Goal: Subscribe to service/newsletter

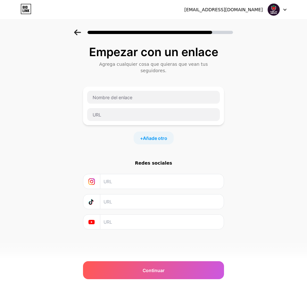
type input "R"
type input "Pre-Registro Valorant Gaming Fest"
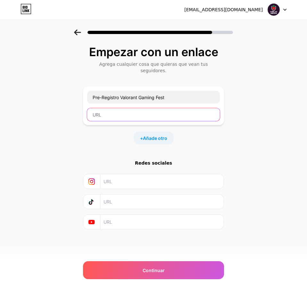
paste input "[URL][DOMAIN_NAME]"
type input "[URL][DOMAIN_NAME]"
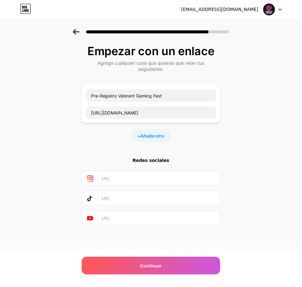
scroll to position [0, 0]
click at [172, 132] on div "+ Añade otro" at bounding box center [154, 138] width 40 height 13
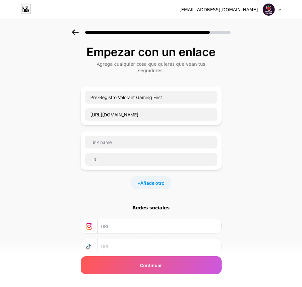
click at [125, 223] on input "text" at bounding box center [159, 226] width 116 height 14
paste input "[URL][DOMAIN_NAME]"
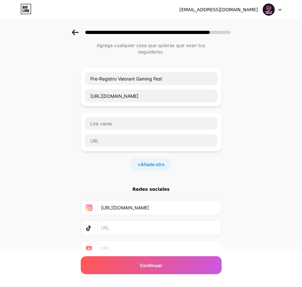
scroll to position [38, 0]
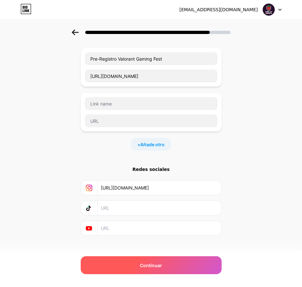
type input "[URL][DOMAIN_NAME]"
click at [129, 263] on div "Continuar" at bounding box center [151, 265] width 141 height 18
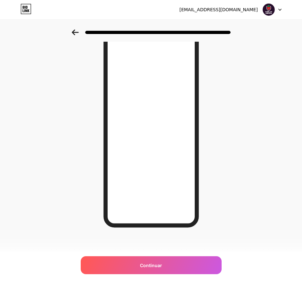
scroll to position [35, 0]
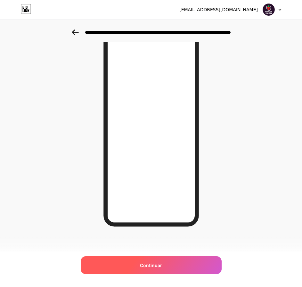
click at [158, 263] on font "Continuar" at bounding box center [151, 265] width 22 height 5
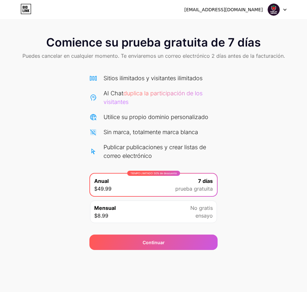
click at [162, 97] on div "AI Chat duplica la participación de los visitantes" at bounding box center [161, 97] width 114 height 17
click at [119, 85] on div "Sitios ilimitados y visitantes ilimitados AI Chat duplica la participación de l…" at bounding box center [153, 117] width 128 height 86
drag, startPoint x: 143, startPoint y: 98, endPoint x: 222, endPoint y: 76, distance: 81.4
click at [144, 96] on div "AI Chat duplica la participación de los visitantes" at bounding box center [161, 97] width 114 height 17
click at [161, 212] on div "Mensual $8.99 No gratis ensayo" at bounding box center [153, 211] width 127 height 22
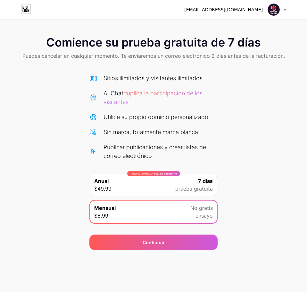
click at [166, 234] on div "Continuar" at bounding box center [153, 238] width 128 height 23
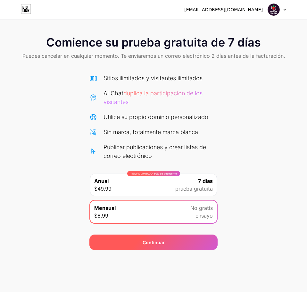
click at [168, 242] on div "Continuar" at bounding box center [153, 241] width 128 height 15
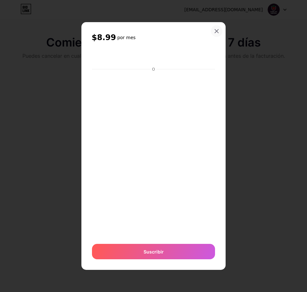
click at [217, 30] on icon at bounding box center [216, 31] width 5 height 5
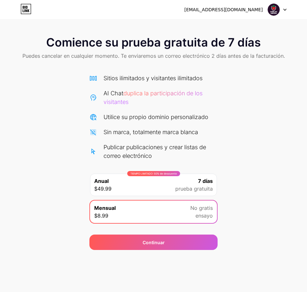
click at [23, 9] on icon at bounding box center [26, 9] width 11 height 10
